Goal: Go to known website: Go to known website

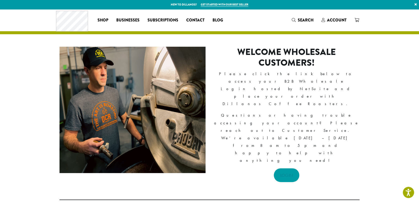
click at [282, 169] on link "LOGIN" at bounding box center [287, 176] width 26 height 14
click at [288, 169] on link "LOGIN" at bounding box center [287, 176] width 26 height 14
